Goal: Information Seeking & Learning: Learn about a topic

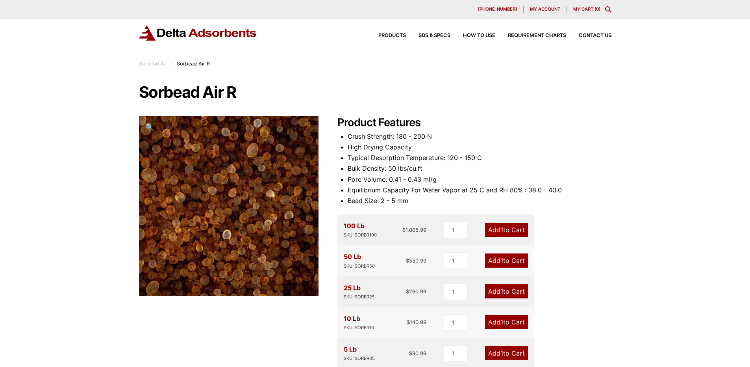
drag, startPoint x: 244, startPoint y: 93, endPoint x: 142, endPoint y: 100, distance: 101.9
click at [142, 100] on h1 "Sorbead Air R" at bounding box center [375, 92] width 473 height 17
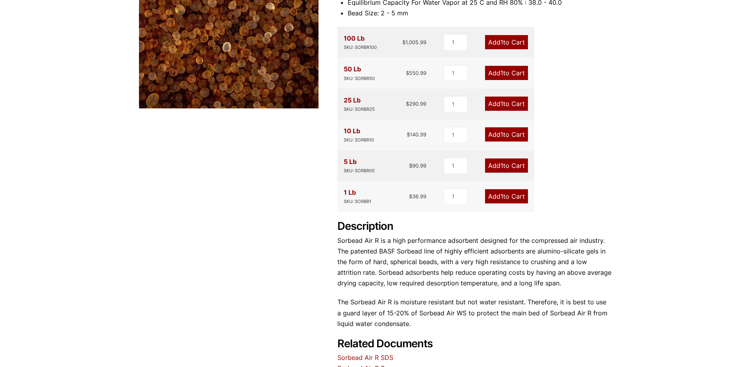
scroll to position [300, 0]
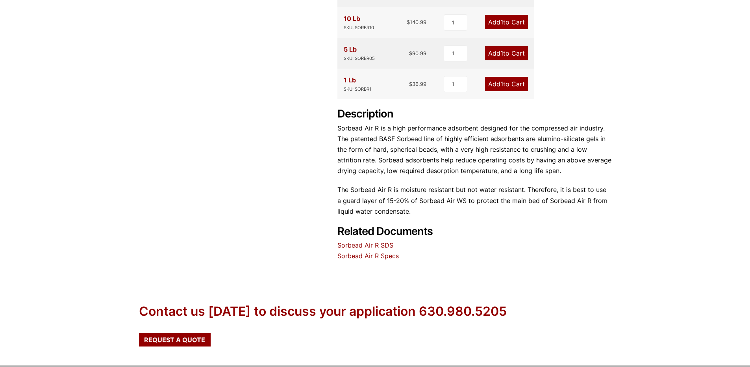
click at [365, 245] on link "Sorbead Air R SDS" at bounding box center [366, 245] width 56 height 8
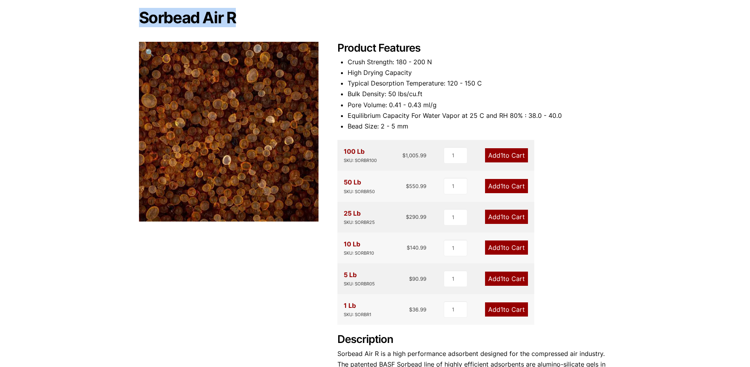
scroll to position [0, 0]
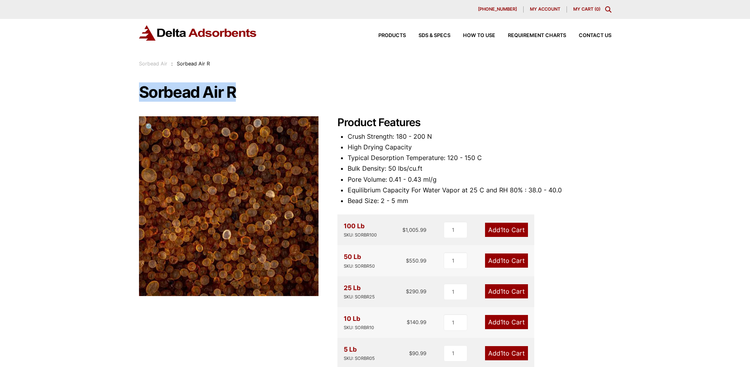
click at [397, 33] on span "Products" at bounding box center [393, 35] width 28 height 5
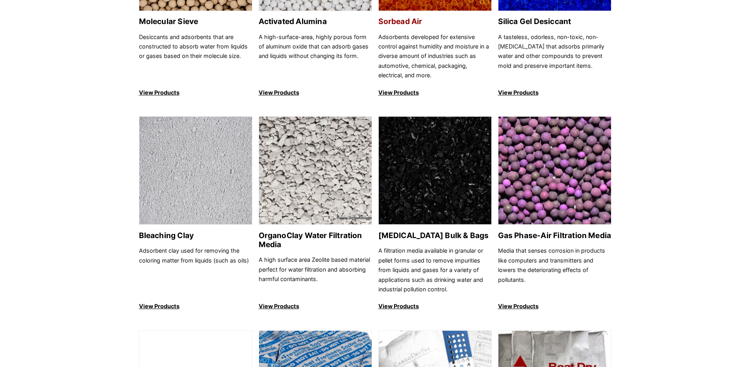
scroll to position [158, 0]
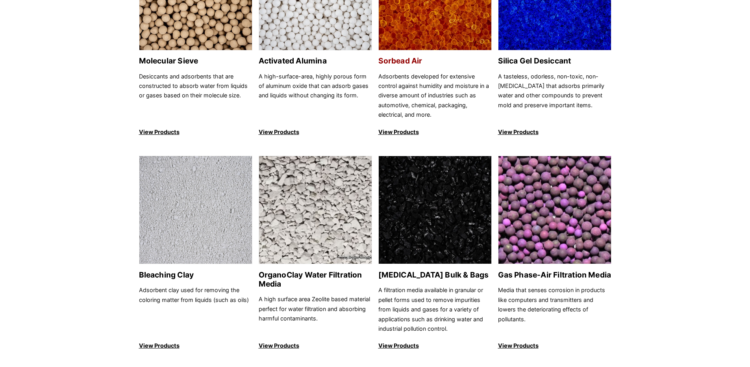
click at [413, 66] on link "Sorbead Air Adsorbents developed for extensive control against humidity and moi…" at bounding box center [435, 39] width 113 height 195
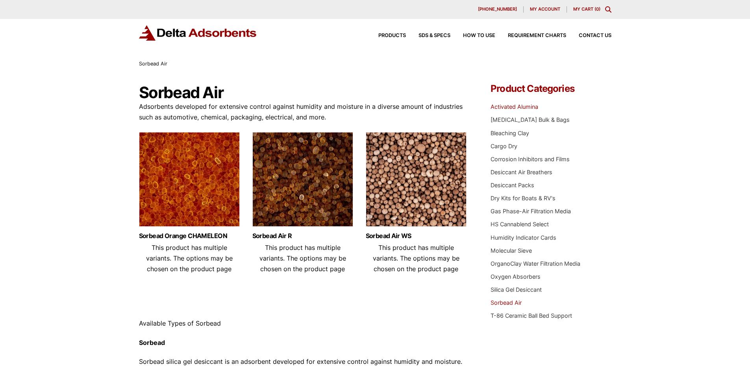
click at [532, 106] on link "Activated Alumina" at bounding box center [515, 106] width 48 height 7
click at [309, 194] on img at bounding box center [303, 181] width 101 height 98
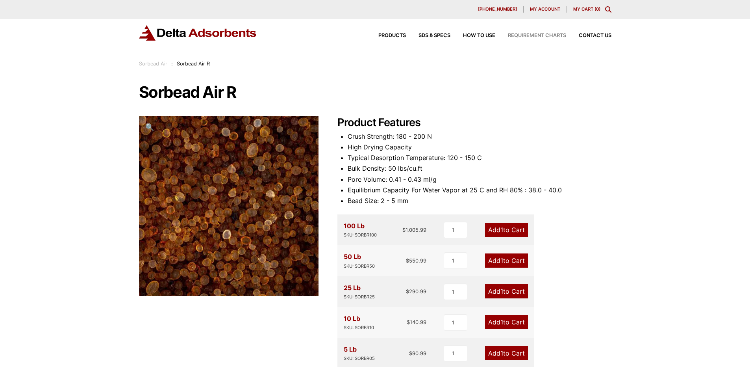
click at [522, 35] on span "Requirement Charts" at bounding box center [537, 35] width 58 height 5
